Goal: Task Accomplishment & Management: Complete application form

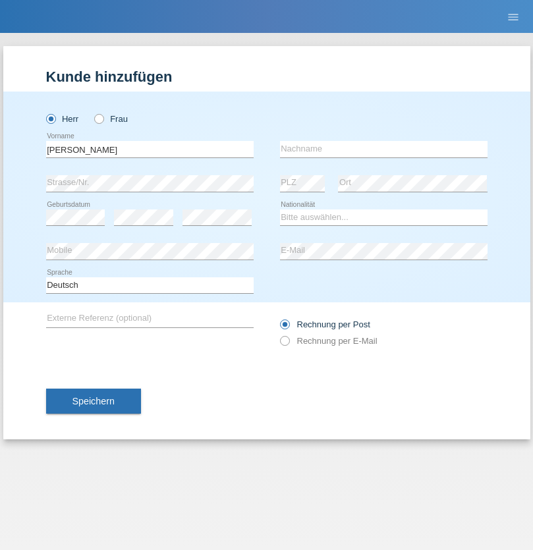
type input "Malik"
click at [384, 149] on input "text" at bounding box center [384, 149] width 208 height 16
type input "Boussalem"
select select "CH"
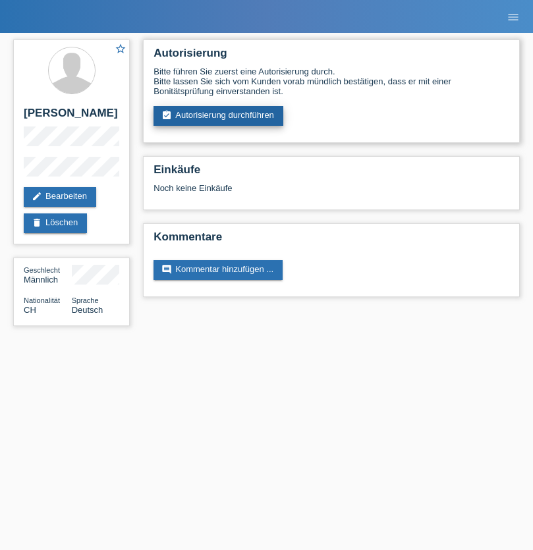
click at [219, 116] on link "assignment_turned_in Autorisierung durchführen" at bounding box center [219, 116] width 130 height 20
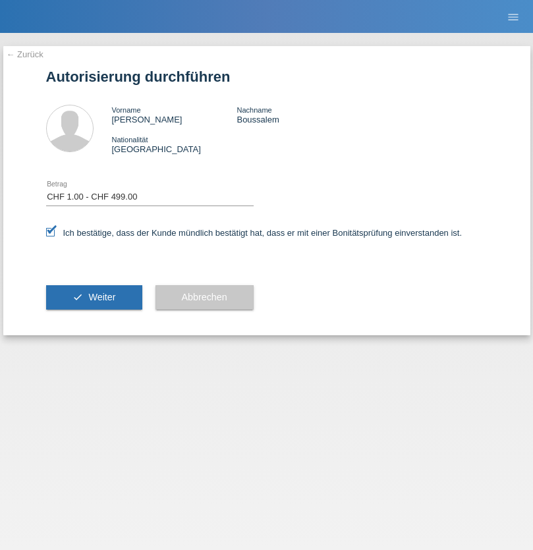
select select "1"
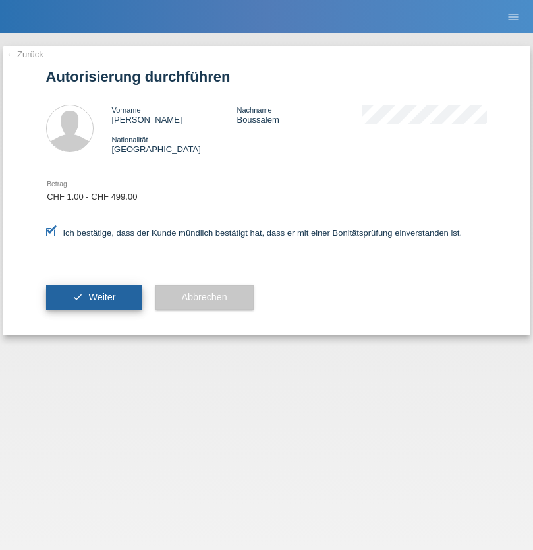
click at [94, 297] on span "Weiter" at bounding box center [101, 297] width 27 height 11
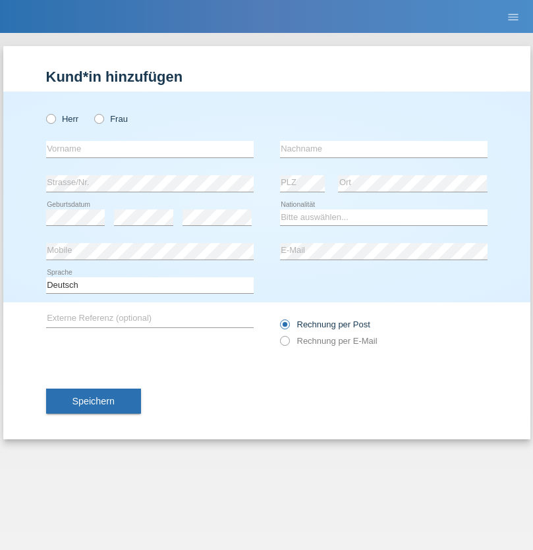
radio input "true"
select select "CH"
radio input "true"
click at [150, 149] on input "text" at bounding box center [150, 149] width 208 height 16
type input "[PERSON_NAME]"
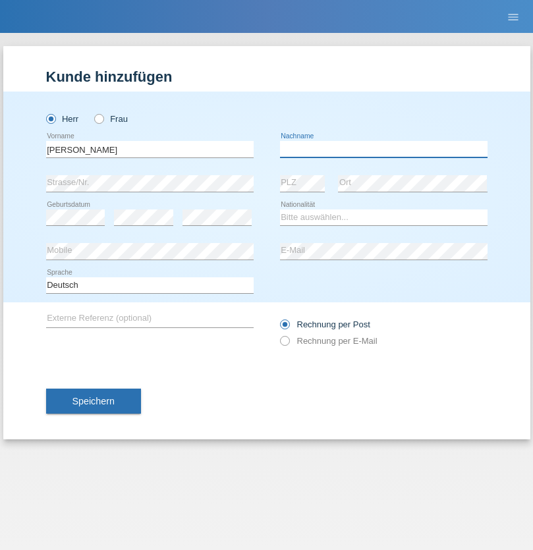
click at [384, 149] on input "text" at bounding box center [384, 149] width 208 height 16
type input "Marlon"
select select "ES"
select select "C"
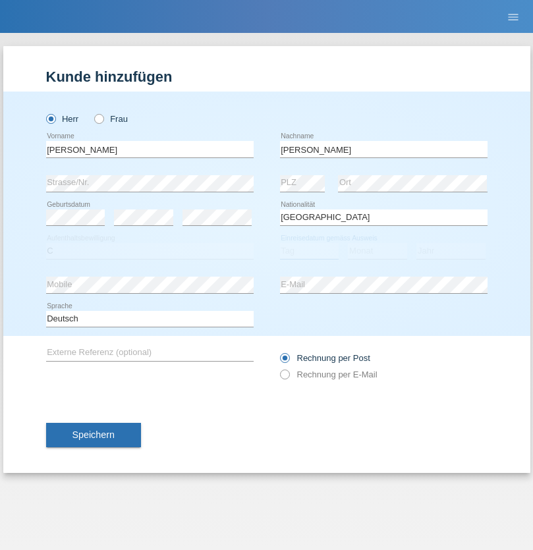
select select "25"
select select "03"
select select "2021"
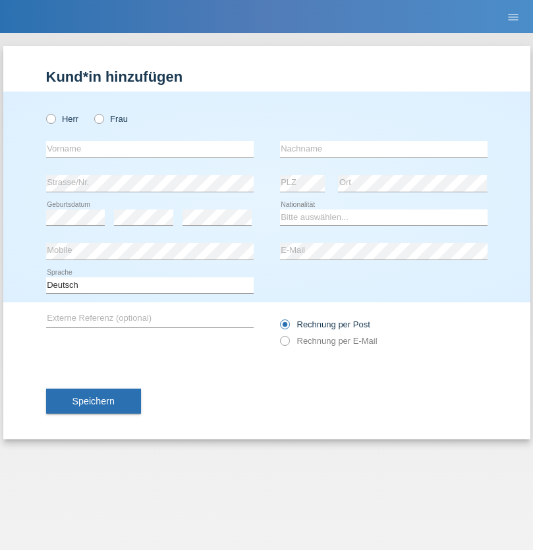
radio input "true"
click at [150, 149] on input "text" at bounding box center [150, 149] width 208 height 16
type input "firat"
click at [384, 149] on input "text" at bounding box center [384, 149] width 208 height 16
type input "kara"
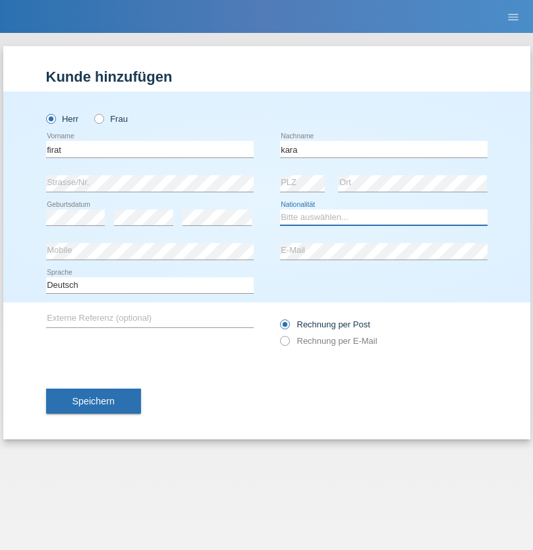
select select "CH"
